Goal: Task Accomplishment & Management: Use online tool/utility

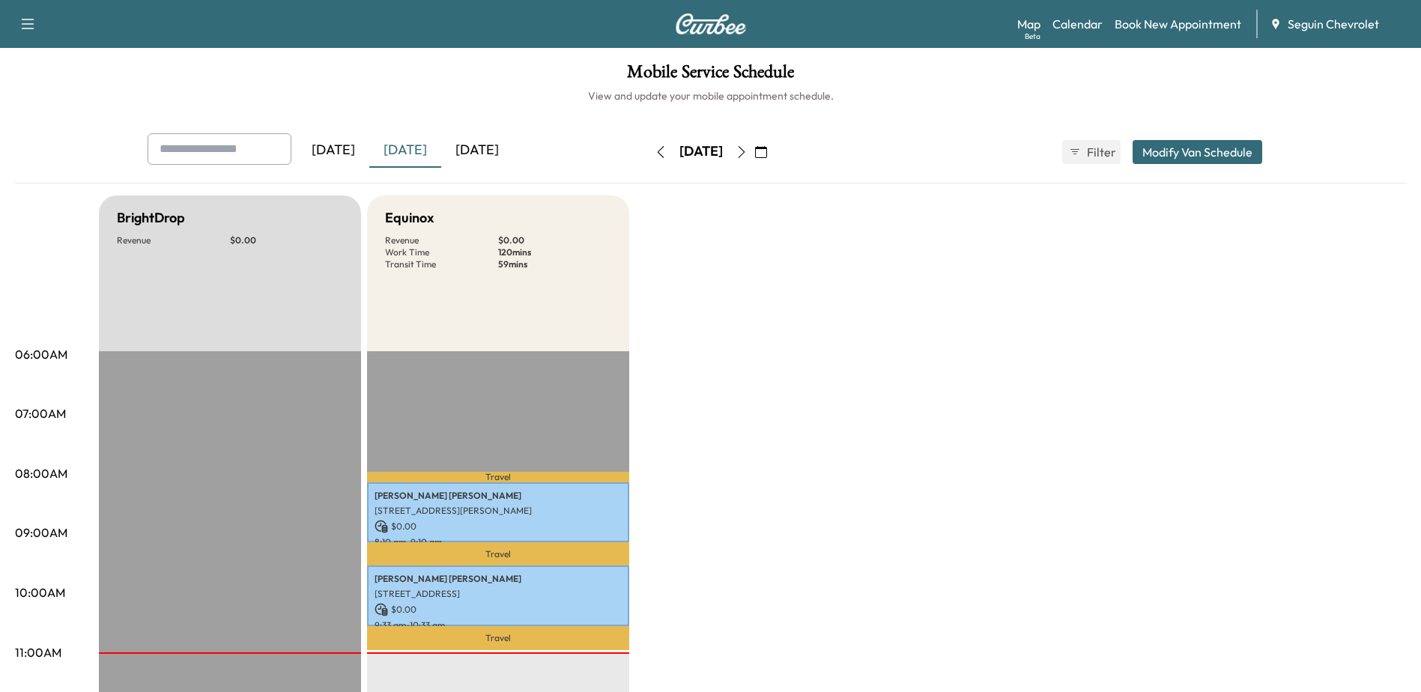
click at [488, 156] on div "[DATE]" at bounding box center [477, 150] width 72 height 34
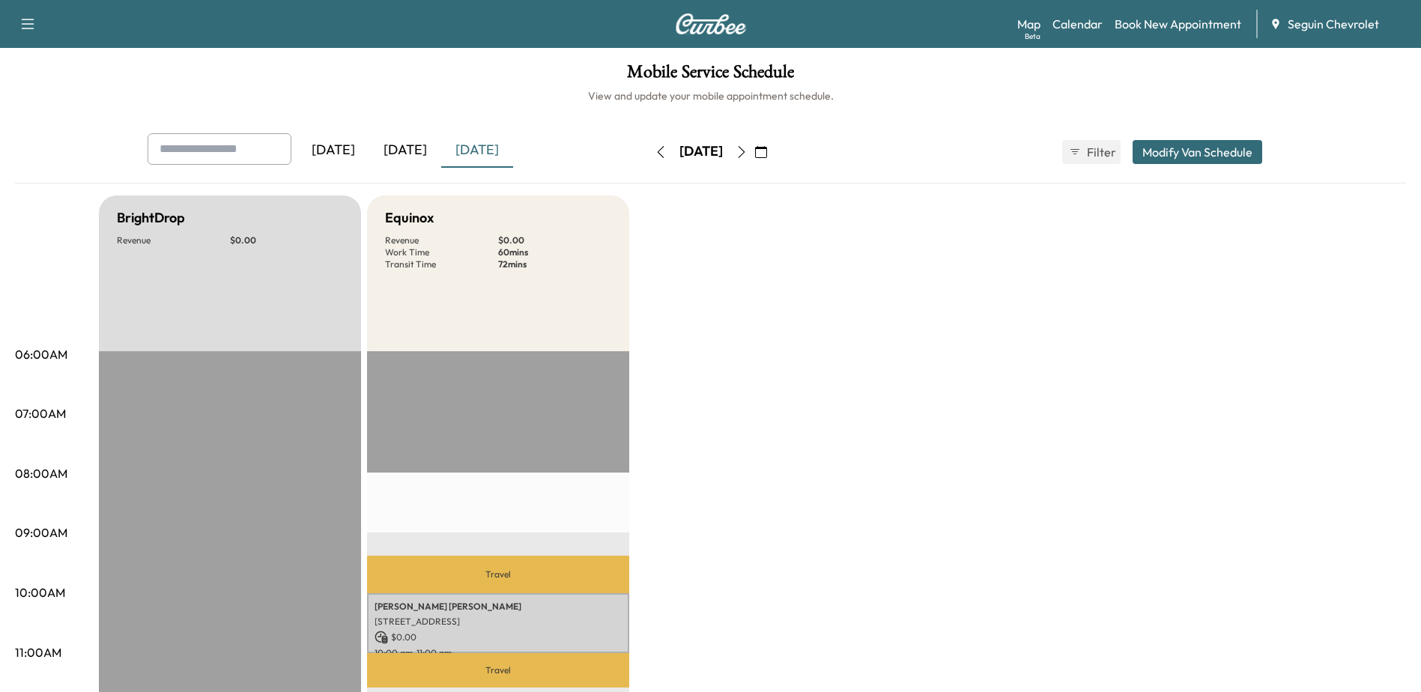
click at [747, 156] on icon "button" at bounding box center [741, 152] width 12 height 12
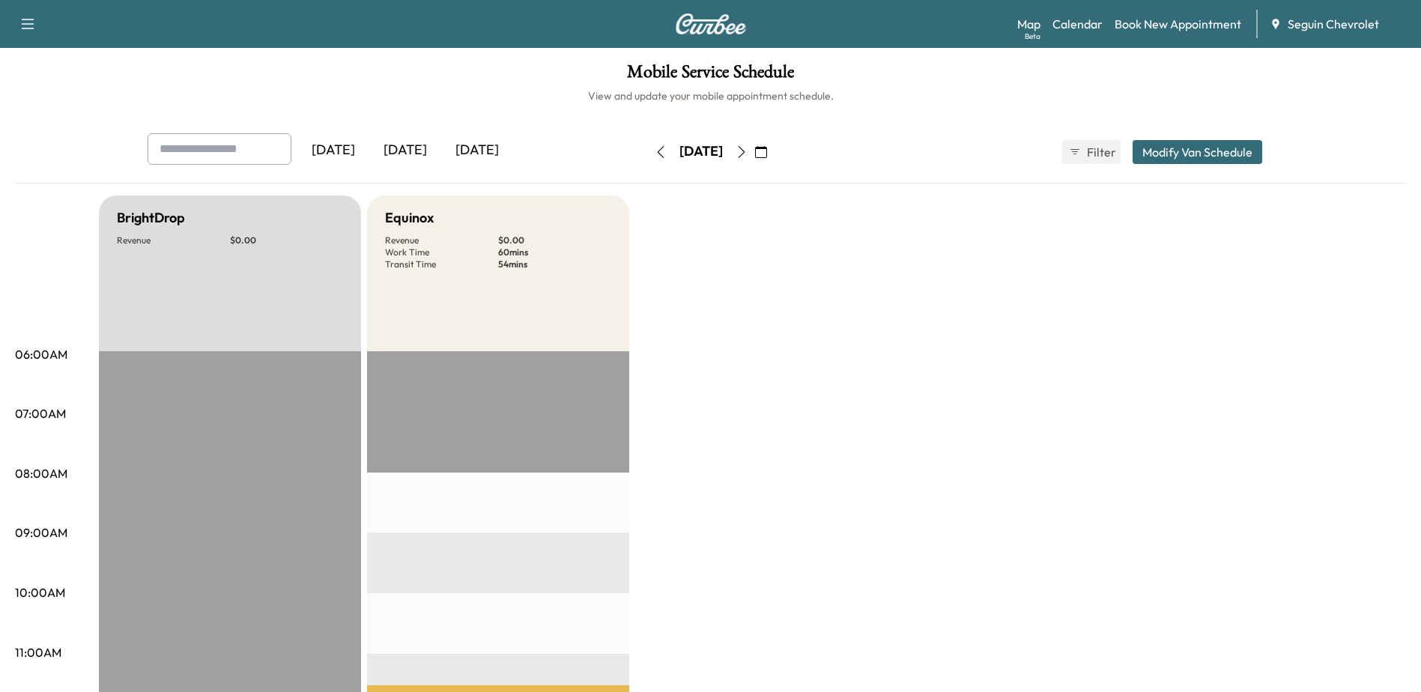
click at [655, 155] on icon "button" at bounding box center [661, 152] width 12 height 12
